Goal: Check status: Check status

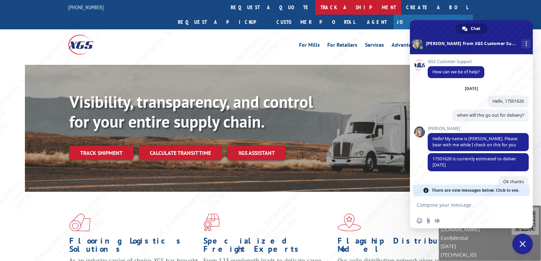
click at [316, 2] on link "track a shipment" at bounding box center [359, 7] width 86 height 15
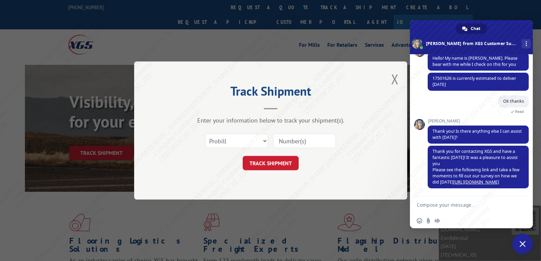
scroll to position [81, 0]
click at [300, 146] on input at bounding box center [304, 141] width 63 height 14
paste input "17501626"
type input "17501626"
click at [251, 163] on button "TRACK SHIPMENT" at bounding box center [271, 163] width 56 height 14
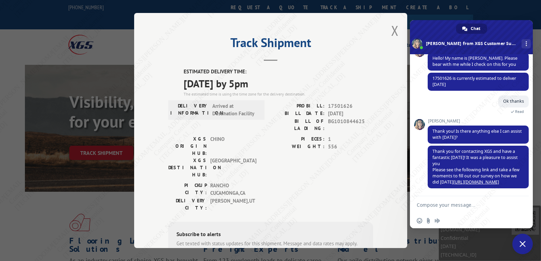
click at [484, 202] on textarea "Compose your message..." at bounding box center [464, 205] width 94 height 6
paste textarea "17501626"
type textarea "Is 17501626 out for delivery?"
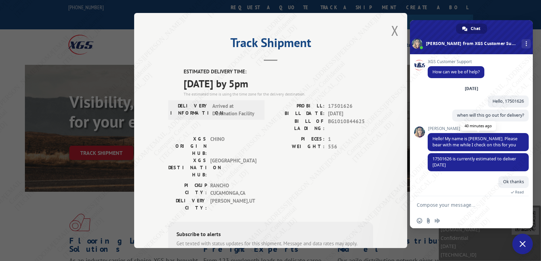
scroll to position [97, 0]
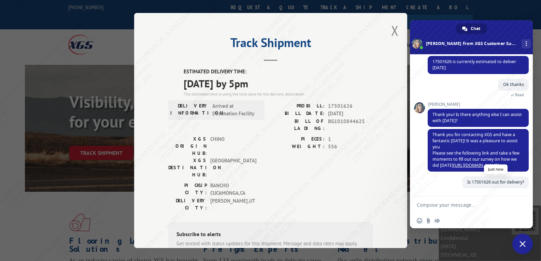
click at [516, 183] on span "Is 17501626 out for delivery?" at bounding box center [496, 182] width 57 height 6
click at [449, 208] on textarea "Compose your message..." at bounding box center [464, 205] width 94 height 6
drag, startPoint x: 272, startPoint y: 83, endPoint x: 179, endPoint y: 75, distance: 93.3
click at [179, 75] on div "ESTIMATED DELIVERY TIME: [DATE] by 5pm The estimated time is using the time zon…" at bounding box center [270, 191] width 205 height 247
copy div "ESTIMATED DELIVERY TIME: [DATE] by 5pm"
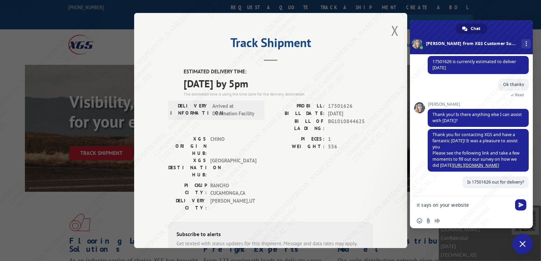
click at [477, 202] on form "it says on your website" at bounding box center [464, 205] width 94 height 18
click at [476, 208] on textarea "it says on your website" at bounding box center [464, 205] width 94 height 6
paste textarea "ESTIMATED DELIVERY TIME: [DATE] by 5pm"
click at [467, 198] on textarea "it says on your websiteESTIMATED DELIVERY TIME: [DATE] by 5pm" at bounding box center [464, 204] width 94 height 18
type textarea "it says on your website ESTIMATED DELIVERY TIME: [DATE] by 5pm"
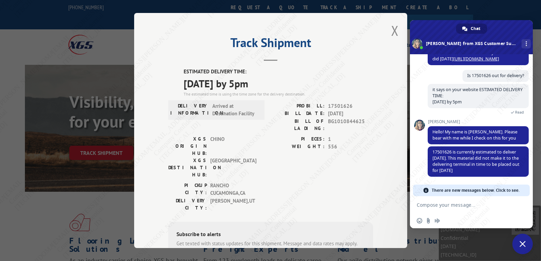
scroll to position [186, 0]
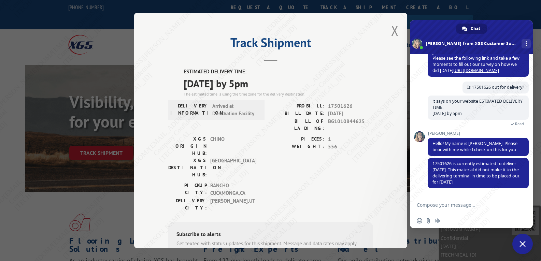
click at [445, 206] on textarea "Compose your message..." at bounding box center [464, 205] width 94 height 6
paste textarea "17608529"
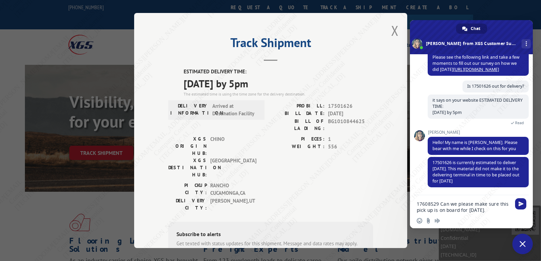
click at [496, 208] on textarea "17608529 Can we please make sure this pick up is on board for [DATE]." at bounding box center [464, 207] width 94 height 12
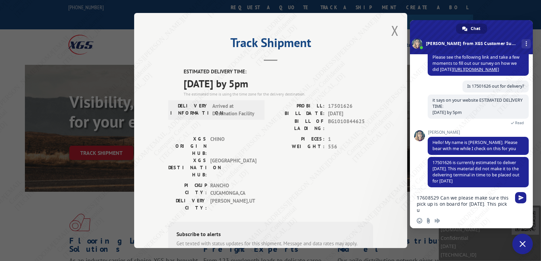
scroll to position [193, 0]
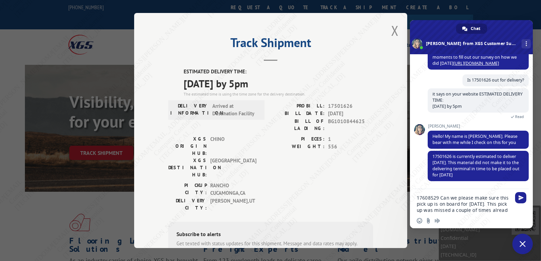
type textarea "17608529 Can we please make sure this pick up is on board for [DATE]. This pick…"
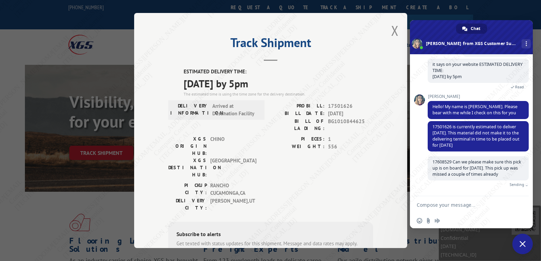
scroll to position [215, 0]
